Goal: Navigation & Orientation: Find specific page/section

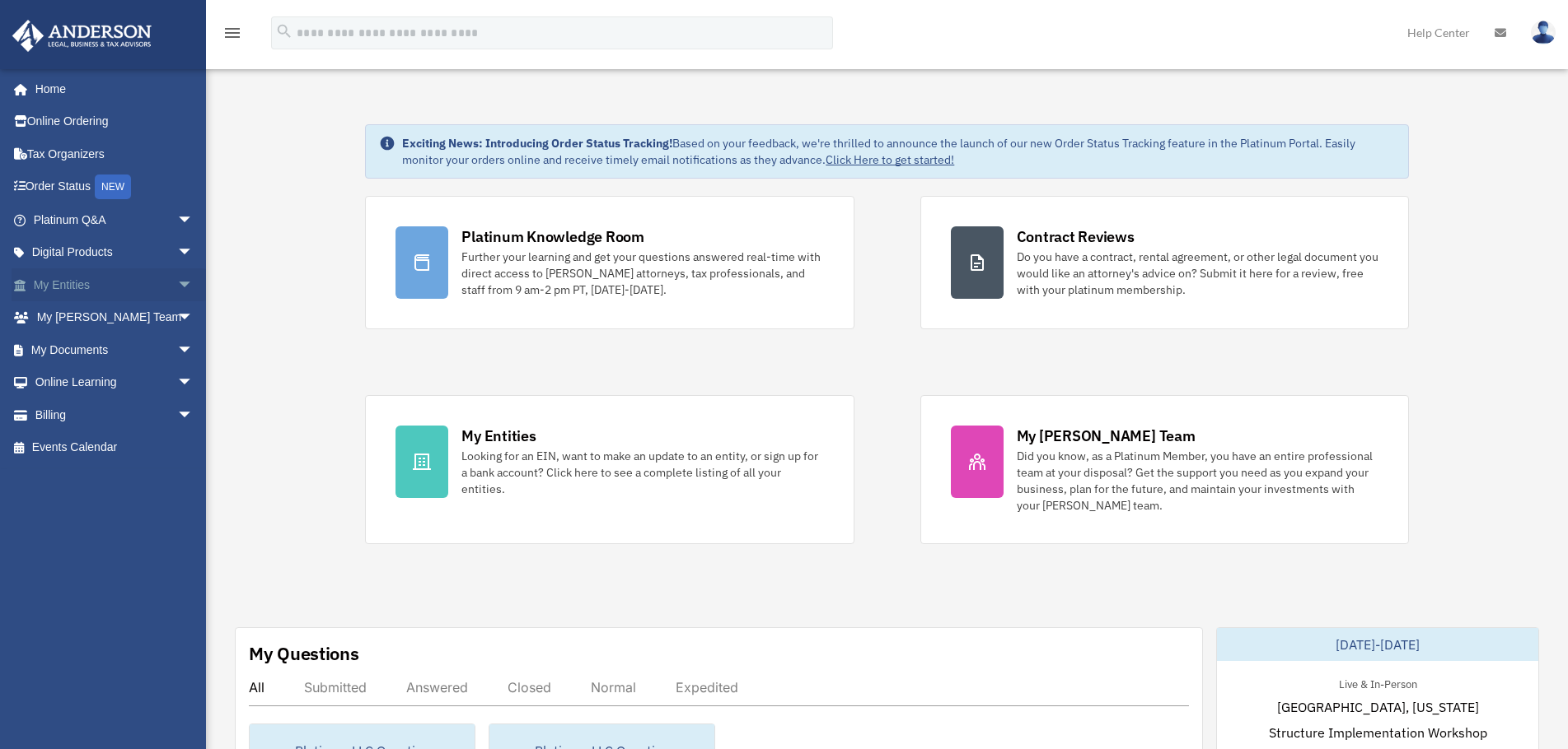
click at [107, 282] on link "My Entities arrow_drop_down" at bounding box center [115, 285] width 207 height 33
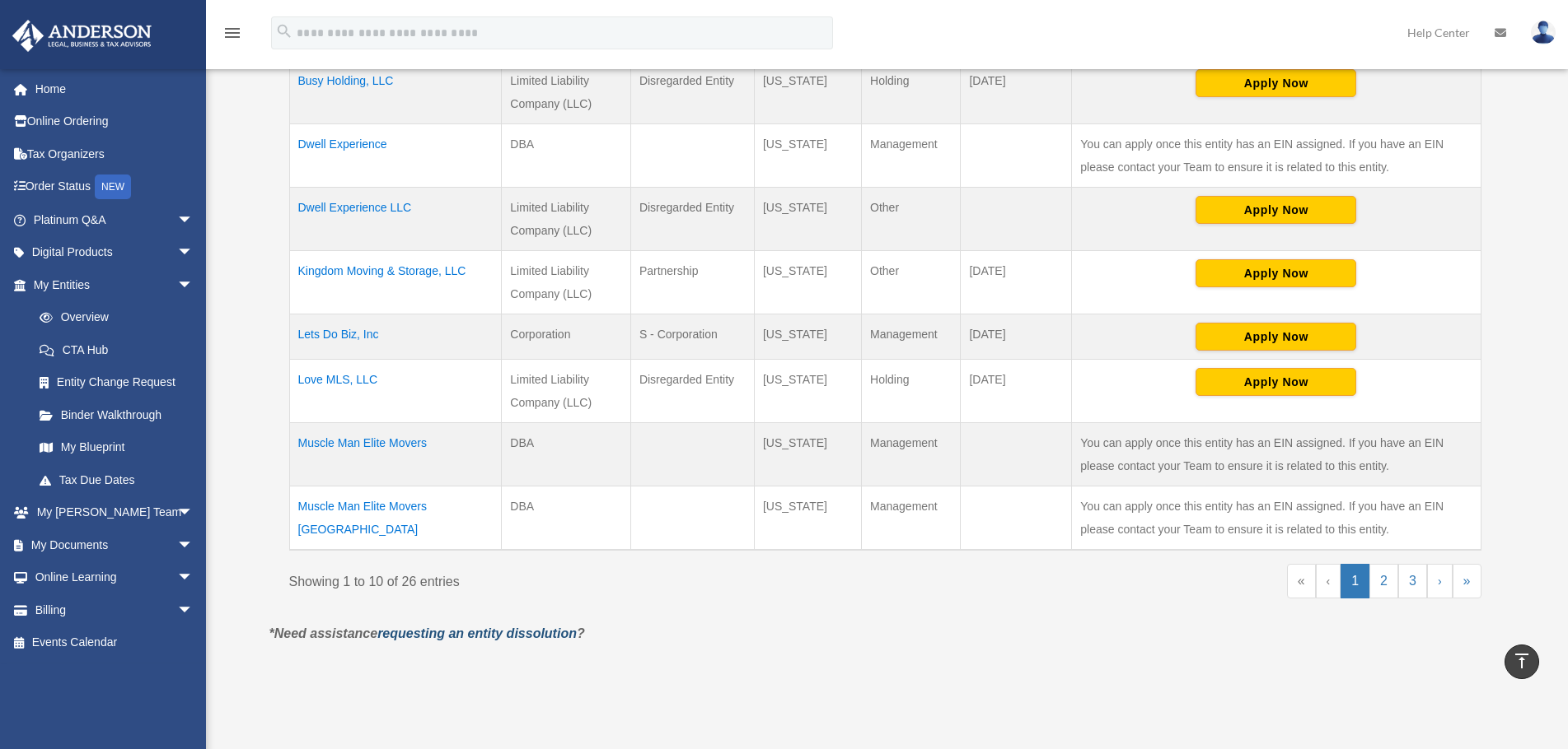
scroll to position [577, 0]
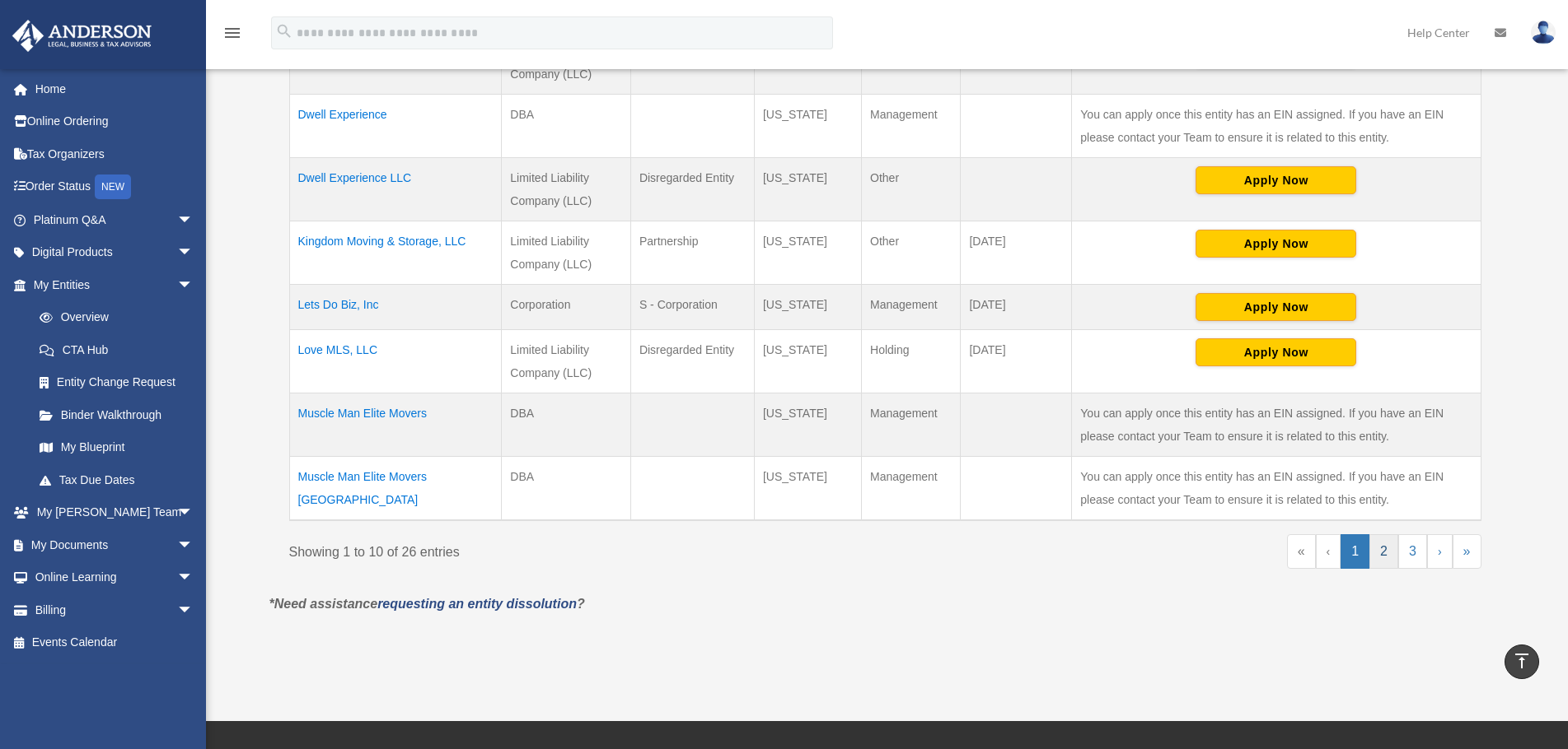
click at [1377, 550] on link "2" at bounding box center [1383, 552] width 29 height 35
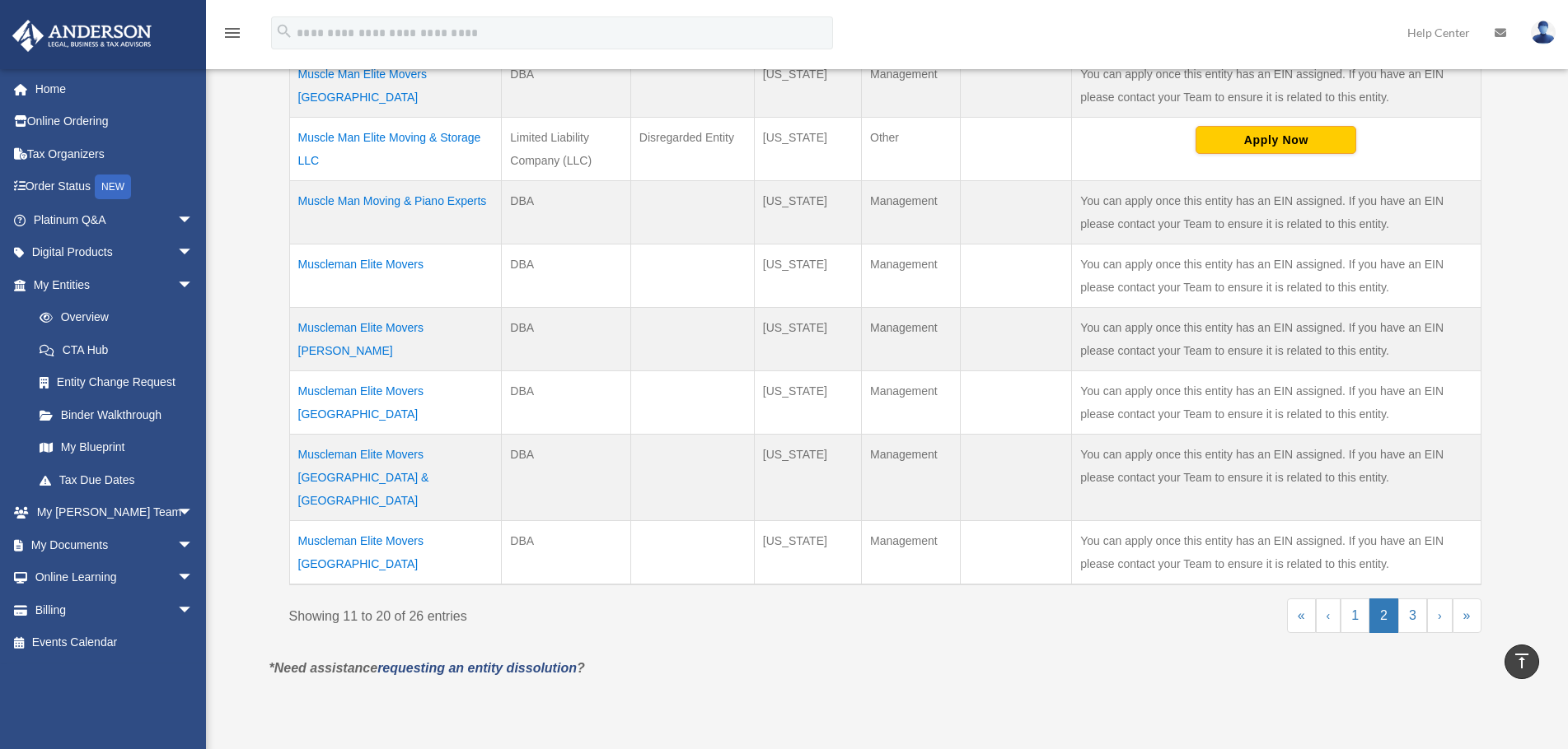
click at [453, 308] on td "Muscleman Elite Movers Austin" at bounding box center [396, 339] width 213 height 63
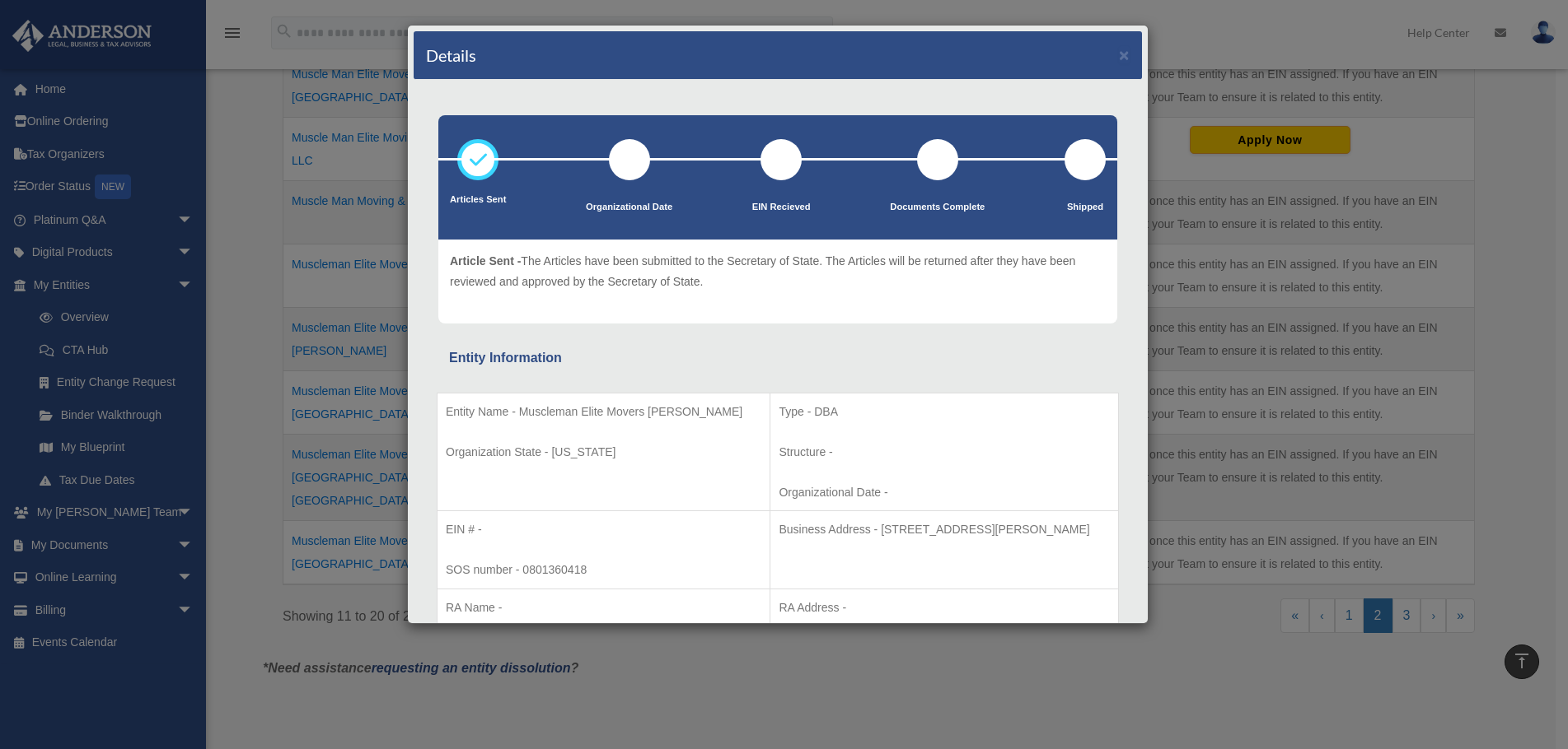
click at [1229, 353] on div "Details × Articles Sent Organizational Date" at bounding box center [784, 374] width 1568 height 749
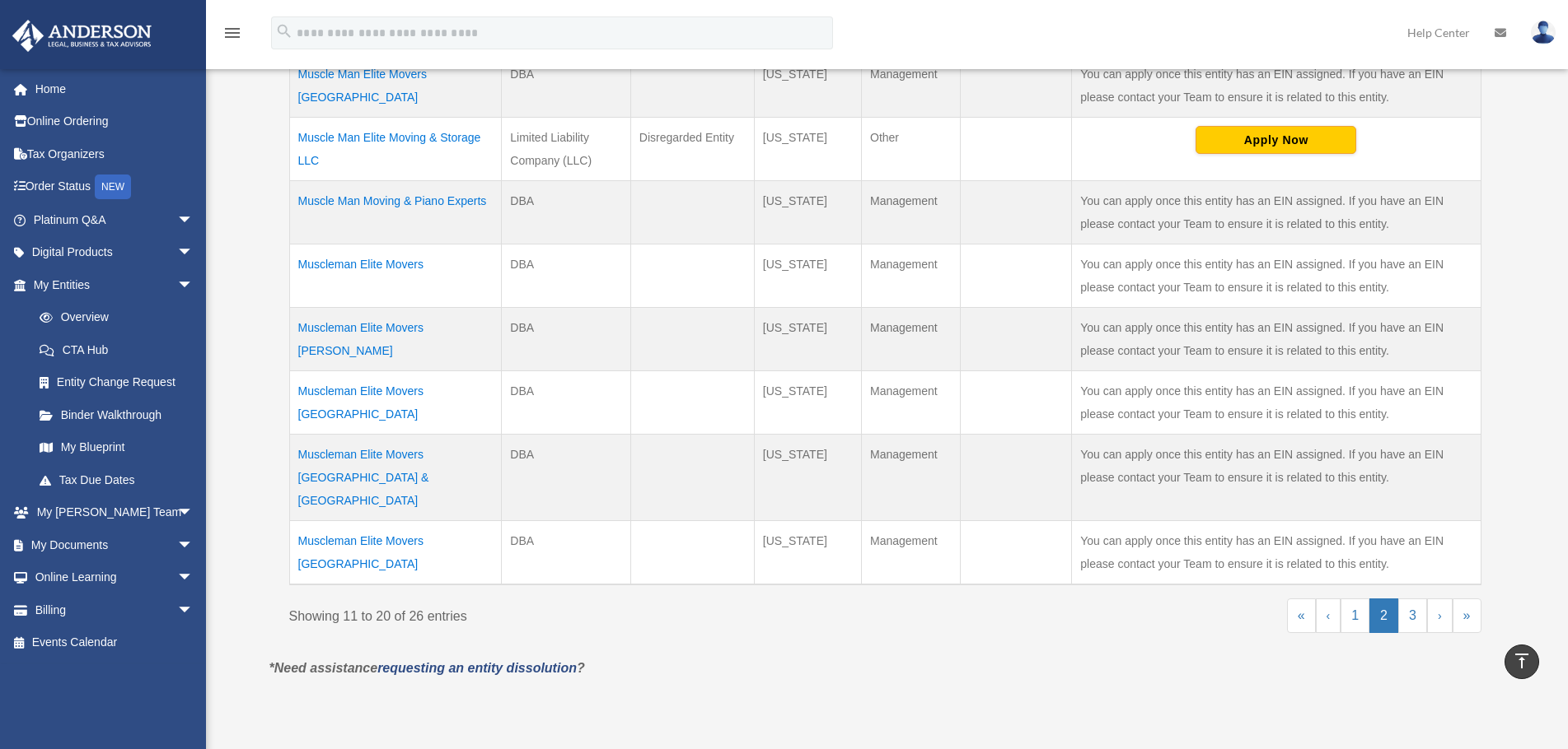
drag, startPoint x: 295, startPoint y: 494, endPoint x: 413, endPoint y: 515, distance: 119.9
click at [413, 522] on td "Muscleman Elite Movers Lakeway & Bee Cave" at bounding box center [396, 554] width 213 height 64
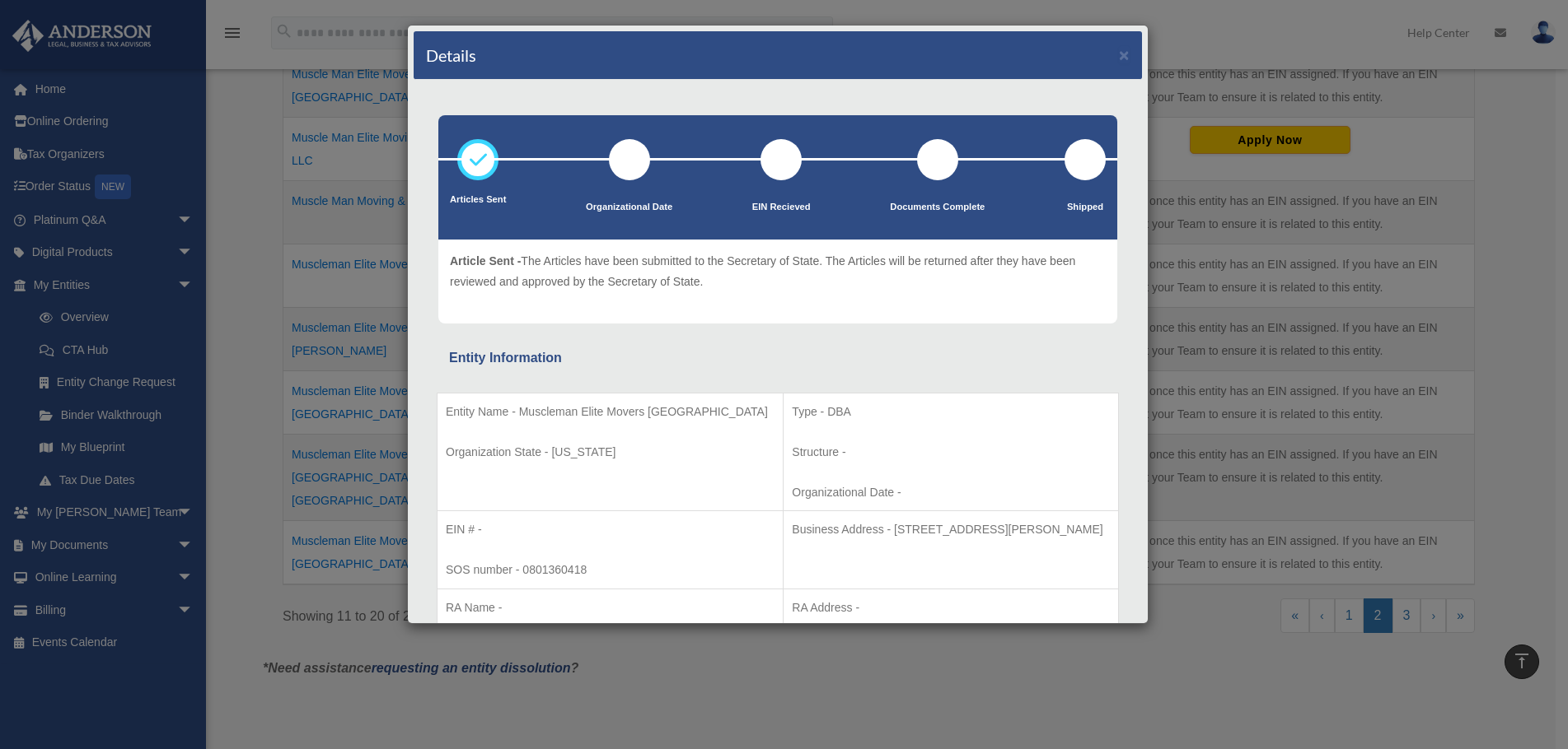
click at [1117, 53] on div "Details ×" at bounding box center [777, 55] width 728 height 49
click at [1119, 55] on button "×" at bounding box center [1124, 54] width 11 height 17
